Goal: Check status: Check status

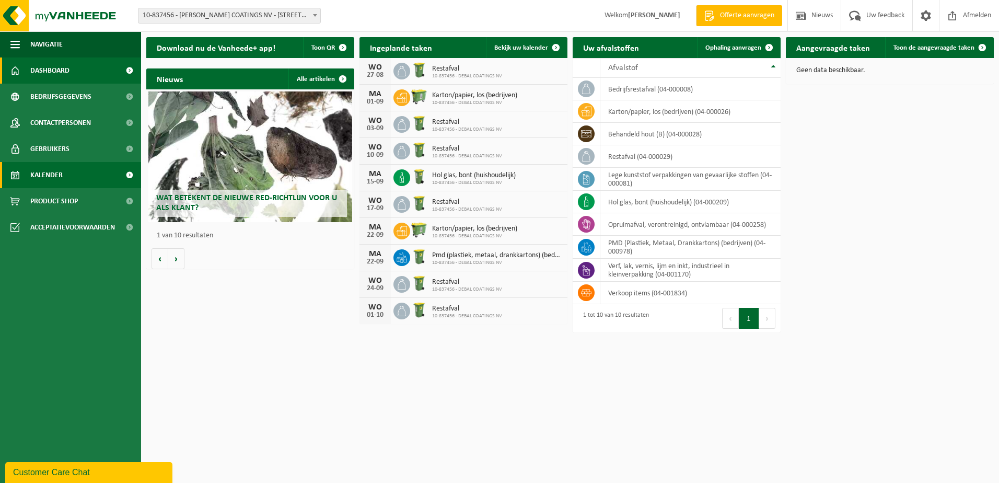
click at [43, 173] on span "Kalender" at bounding box center [46, 175] width 32 height 26
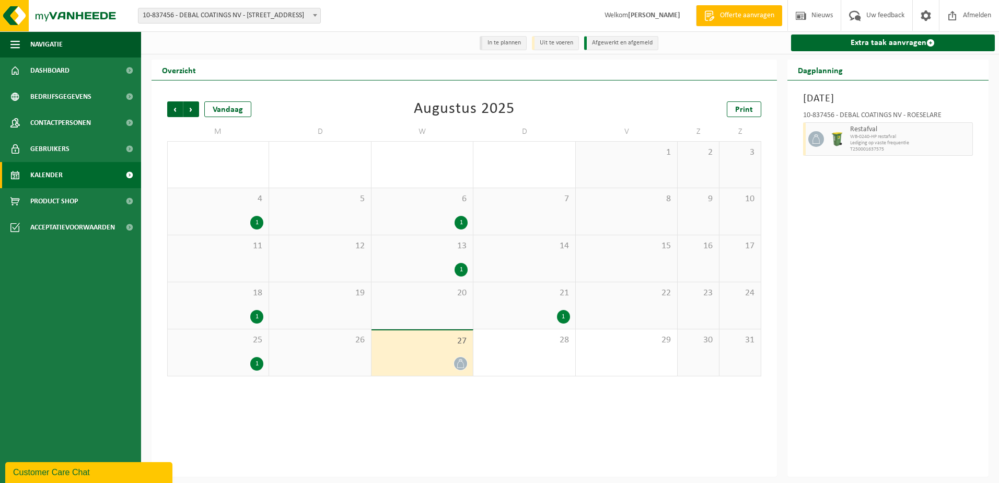
click at [97, 172] on link "Kalender" at bounding box center [70, 175] width 141 height 26
click at [191, 111] on span "Volgende" at bounding box center [191, 109] width 16 height 16
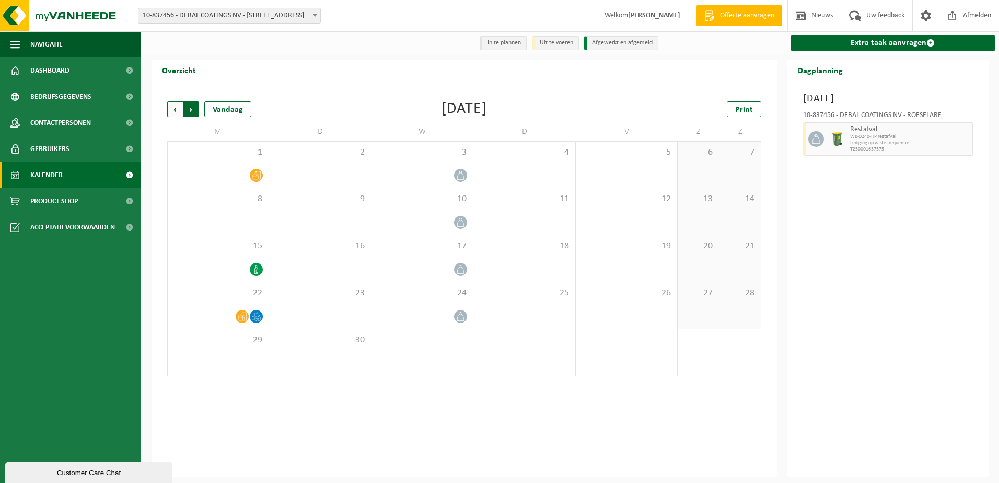
click at [170, 110] on span "Vorige" at bounding box center [175, 109] width 16 height 16
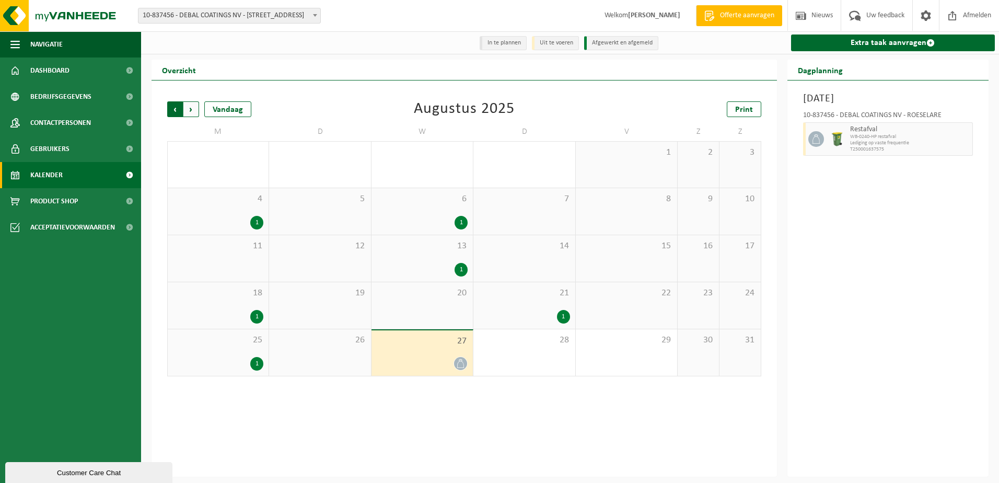
click at [193, 109] on span "Volgende" at bounding box center [191, 109] width 16 height 16
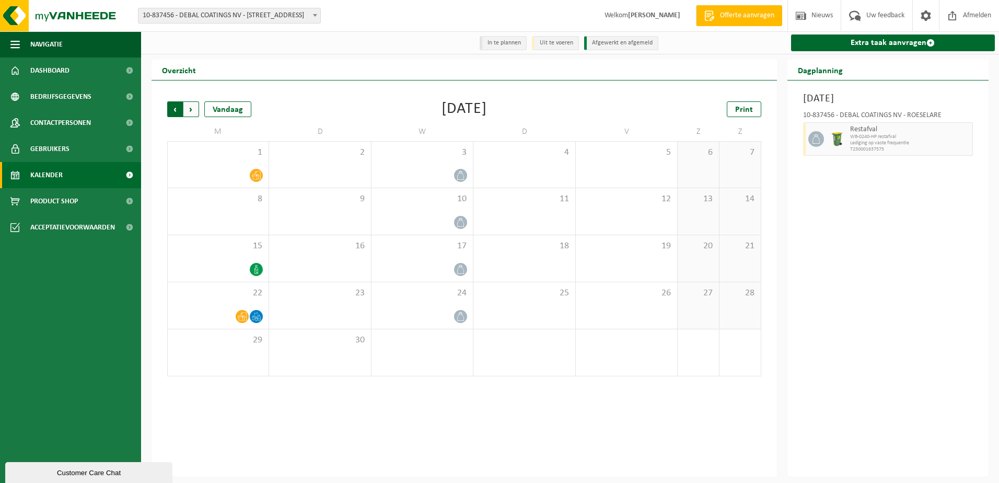
click at [190, 110] on span "Volgende" at bounding box center [191, 109] width 16 height 16
click at [174, 107] on span "Vorige" at bounding box center [175, 109] width 16 height 16
